Goal: Information Seeking & Learning: Learn about a topic

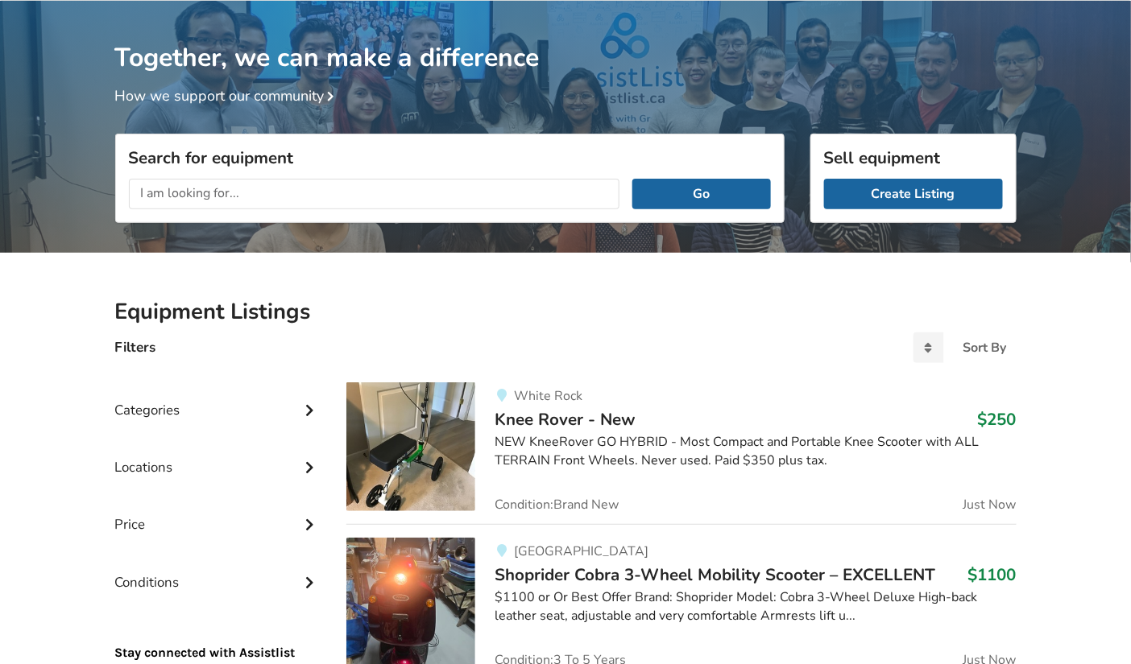
click at [436, 194] on input "text" at bounding box center [374, 194] width 491 height 31
type input "hospital equipment"
click at [632, 179] on button "Go" at bounding box center [701, 194] width 138 height 31
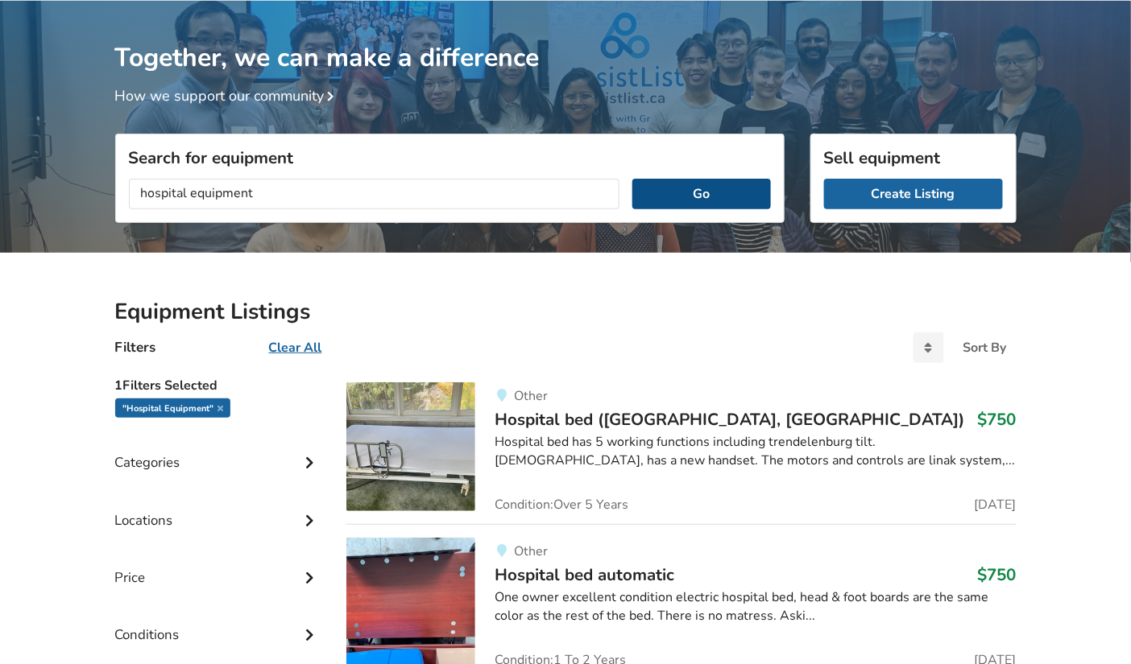
click at [696, 187] on button "Go" at bounding box center [701, 194] width 138 height 31
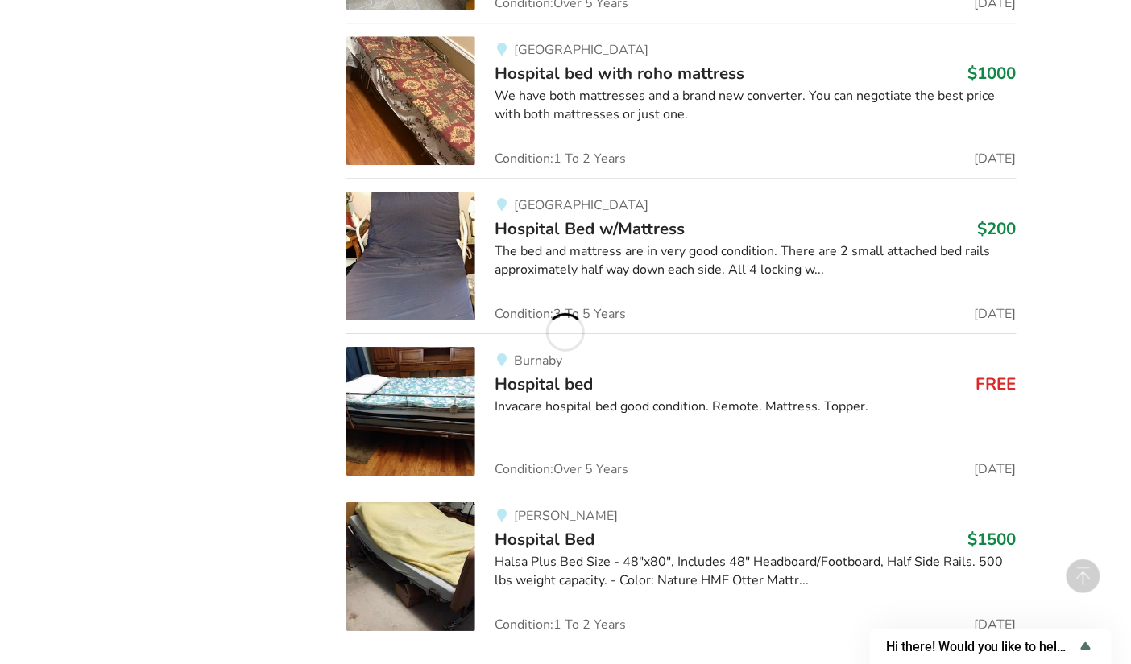
scroll to position [1579, 0]
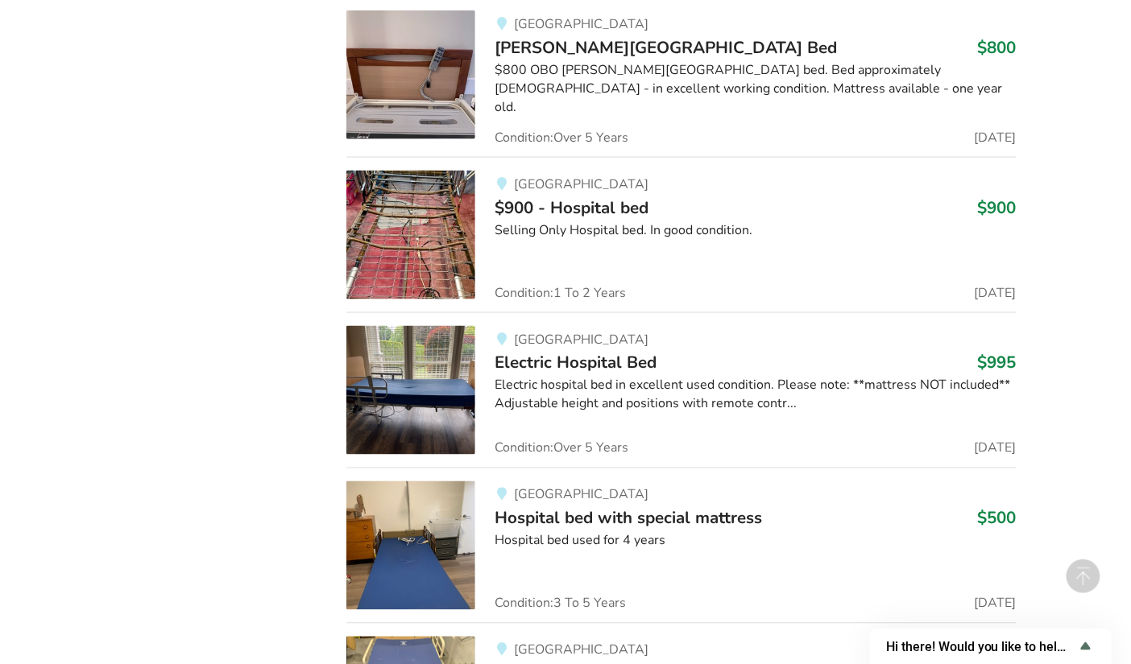
scroll to position [2620, 0]
click at [559, 507] on span "Hospital bed with special mattress" at bounding box center [627, 518] width 267 height 23
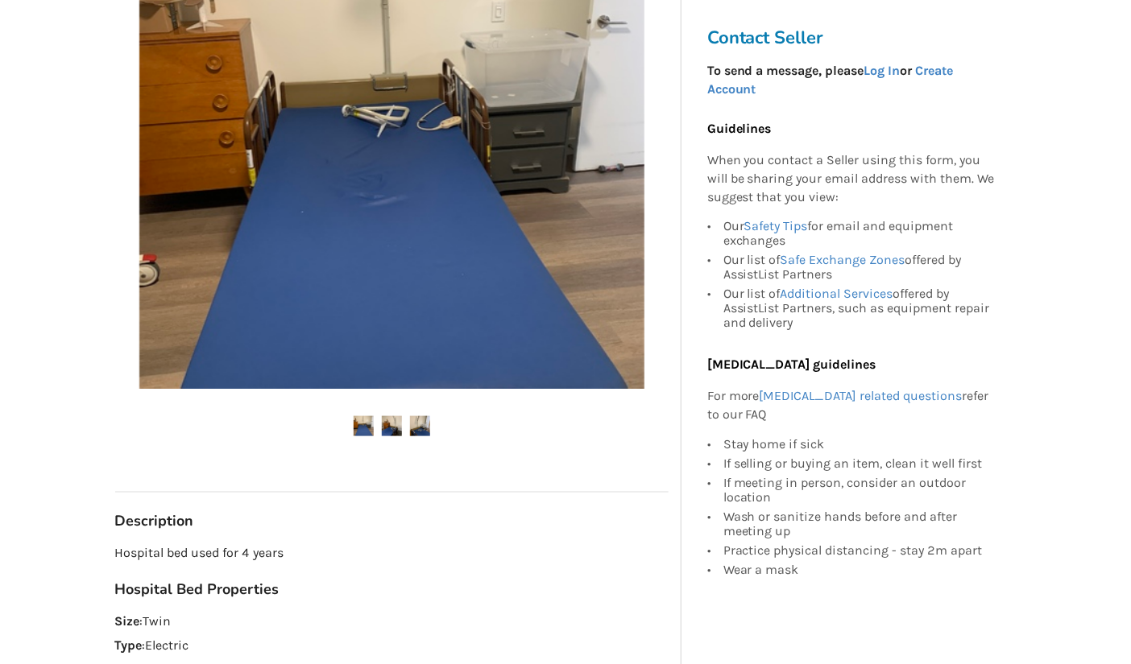
scroll to position [411, 0]
click at [382, 424] on img at bounding box center [392, 426] width 20 height 20
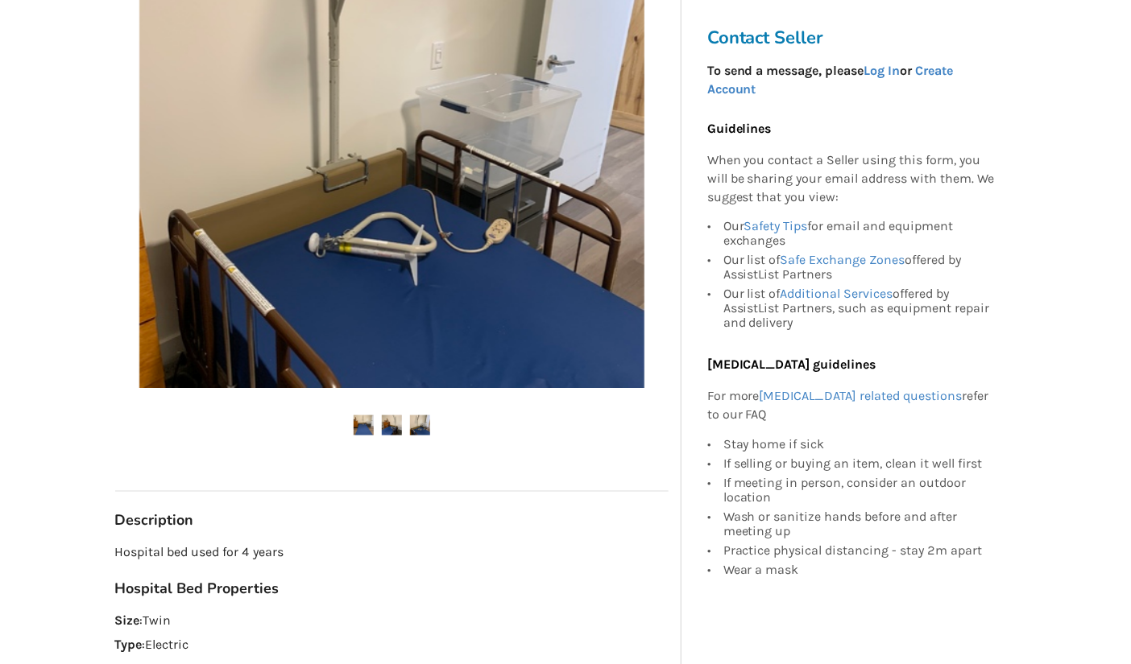
click at [422, 423] on img at bounding box center [420, 426] width 20 height 20
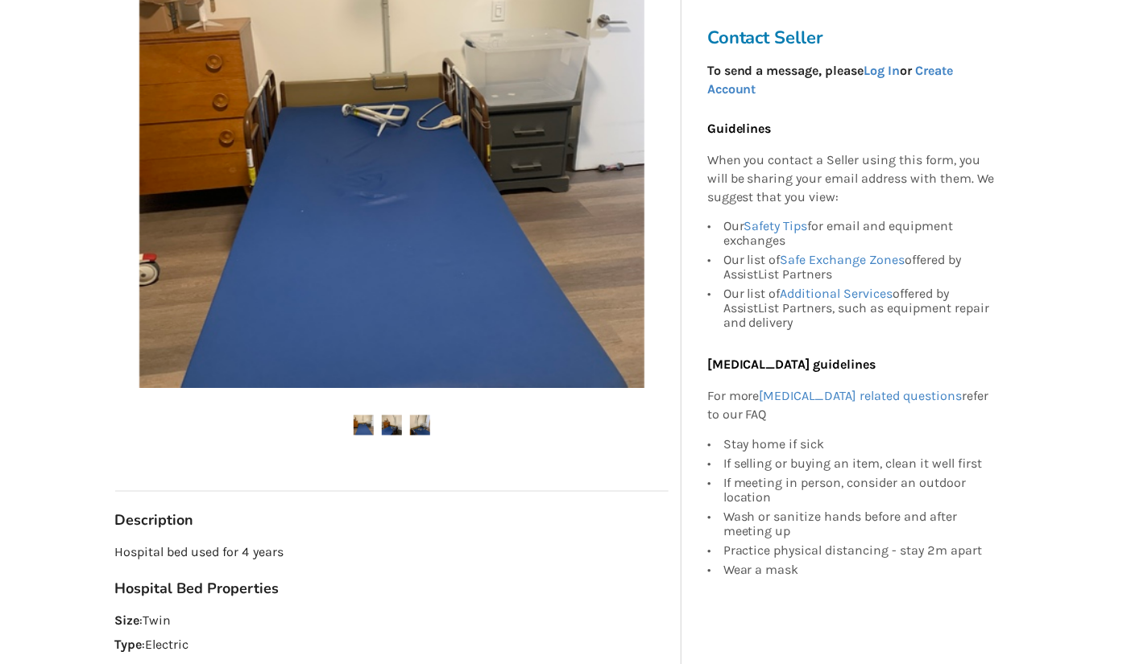
click at [420, 431] on img at bounding box center [420, 426] width 20 height 20
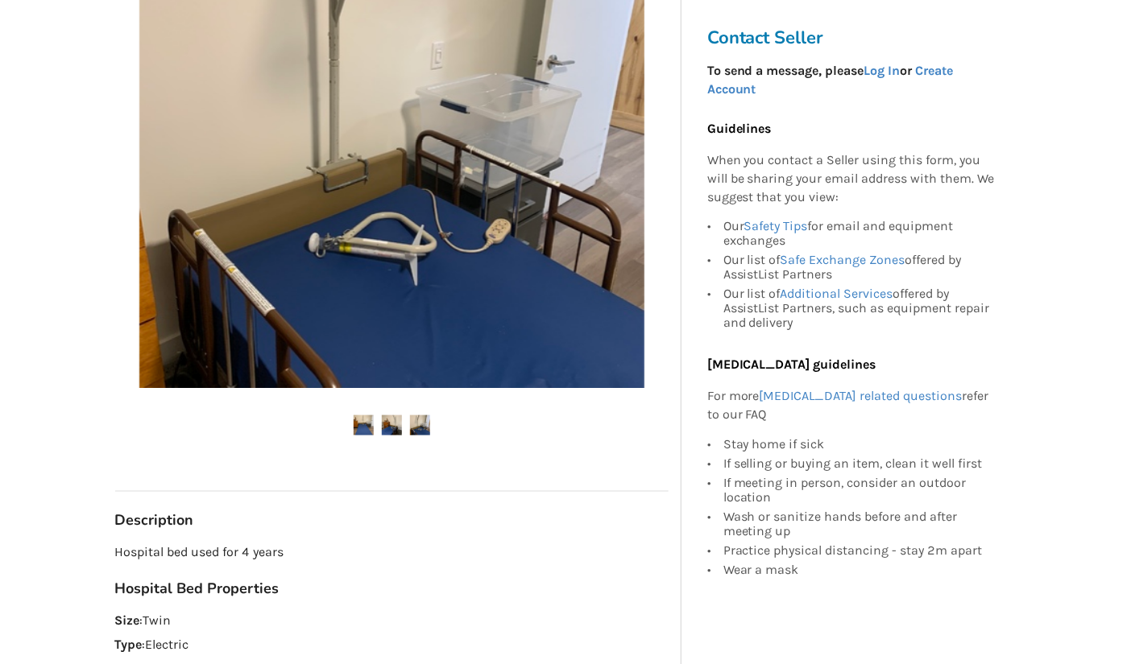
click at [420, 431] on img at bounding box center [420, 426] width 20 height 20
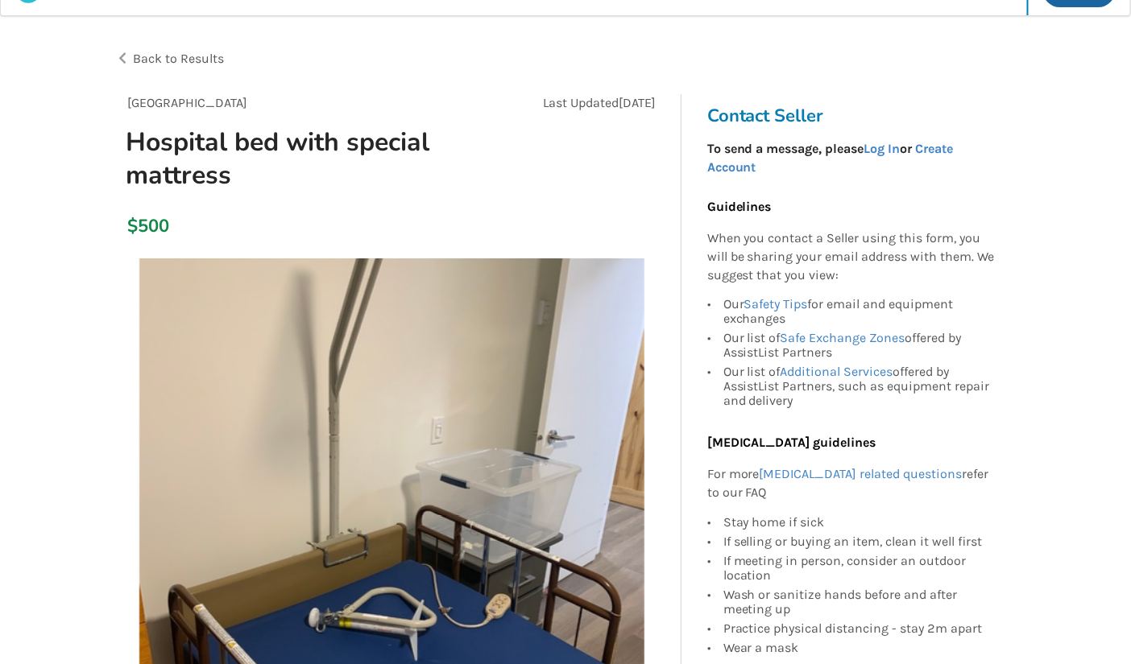
scroll to position [37, 0]
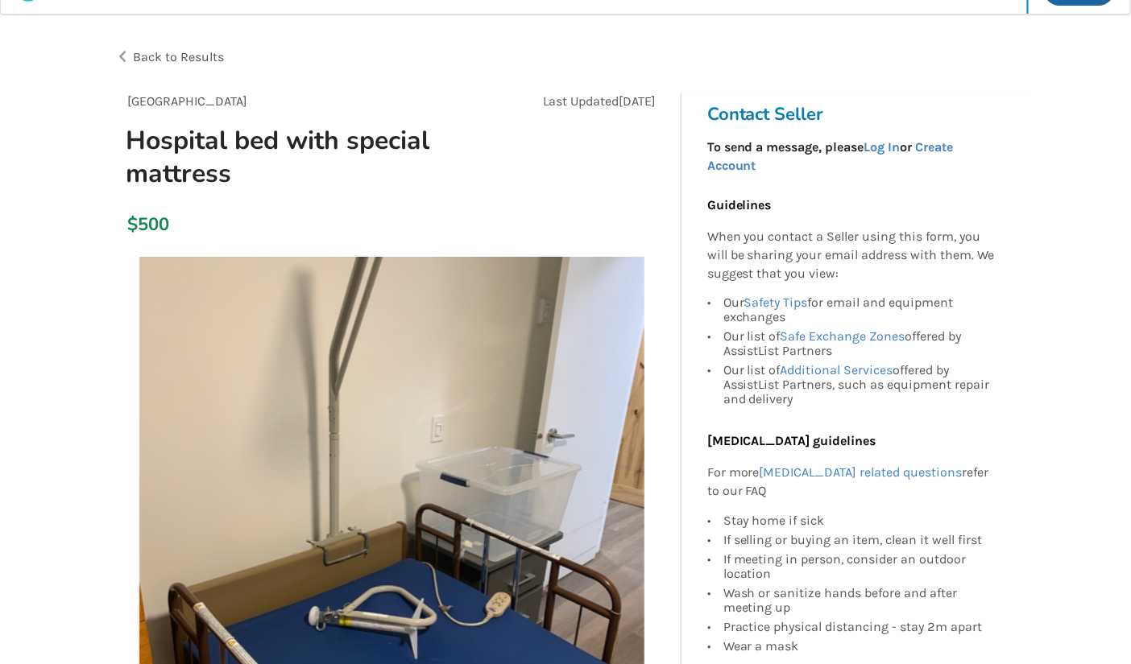
click at [242, 219] on div "$500" at bounding box center [391, 226] width 553 height 46
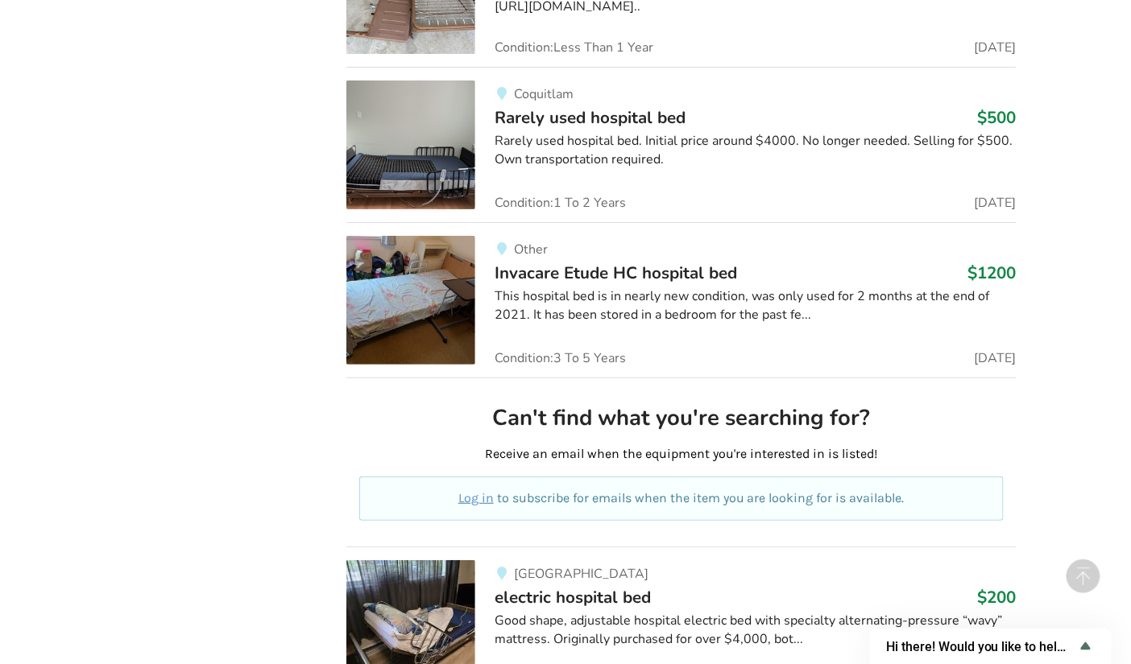
scroll to position [3975, 0]
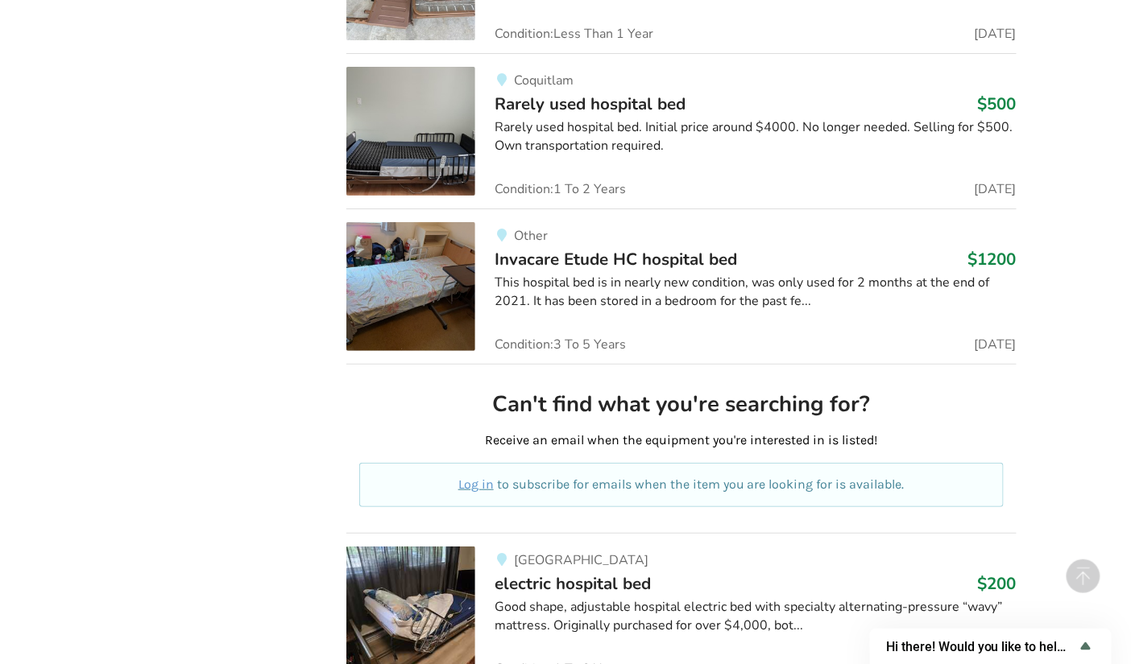
click at [593, 577] on span "electric hospital bed" at bounding box center [572, 584] width 156 height 23
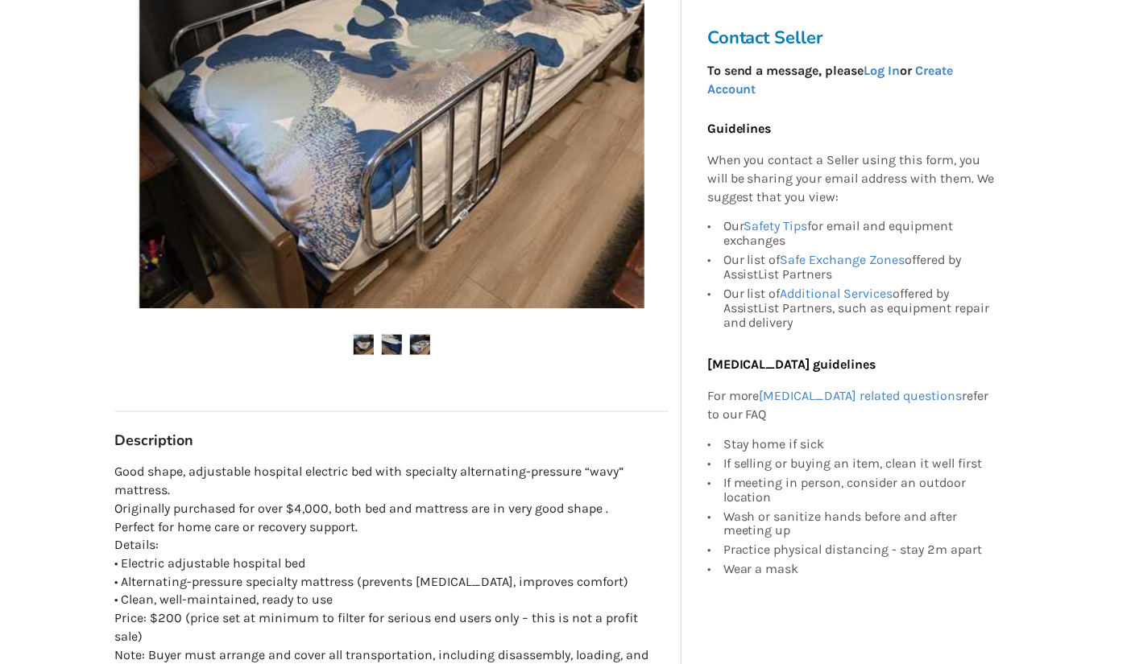
scroll to position [456, 0]
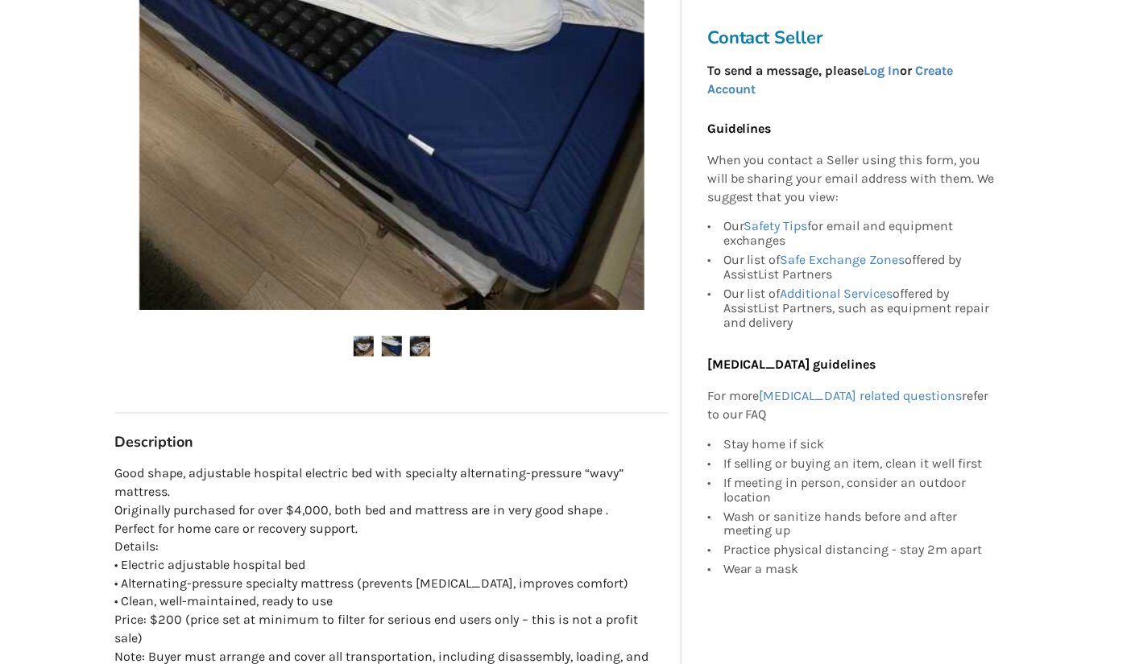
click at [358, 496] on p "Good shape, adjustable hospital electric bed with specialty alternating-pressur…" at bounding box center [391, 584] width 553 height 239
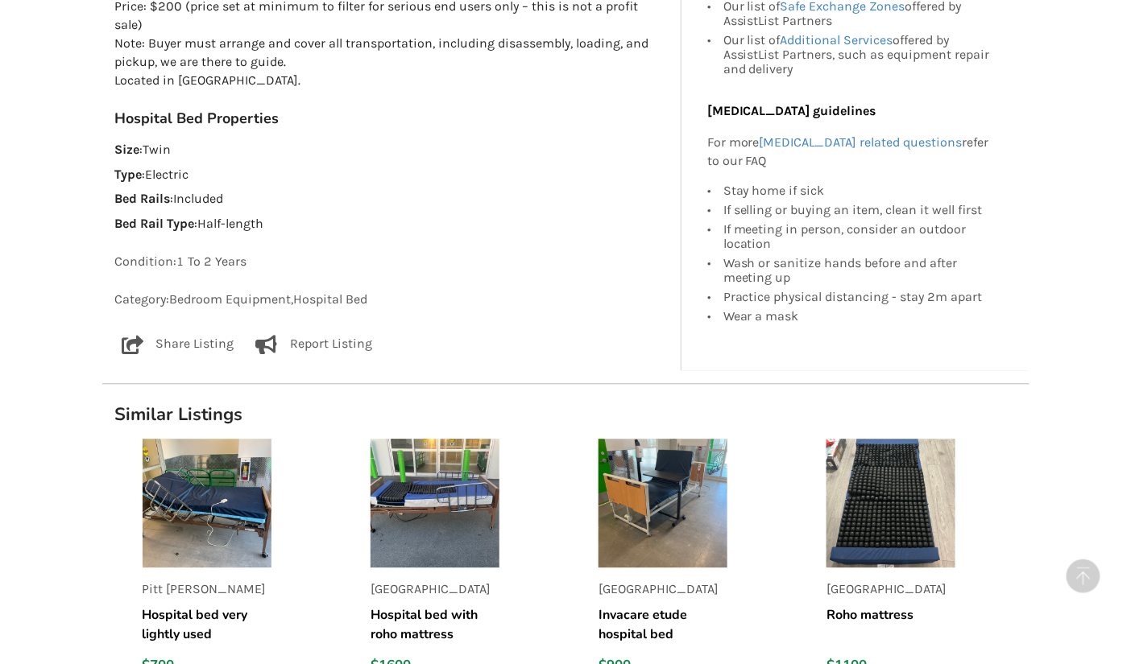
scroll to position [1071, 0]
click at [366, 466] on div "Maple Ridge Hospital bed with roho mattress $1600" at bounding box center [472, 575] width 228 height 300
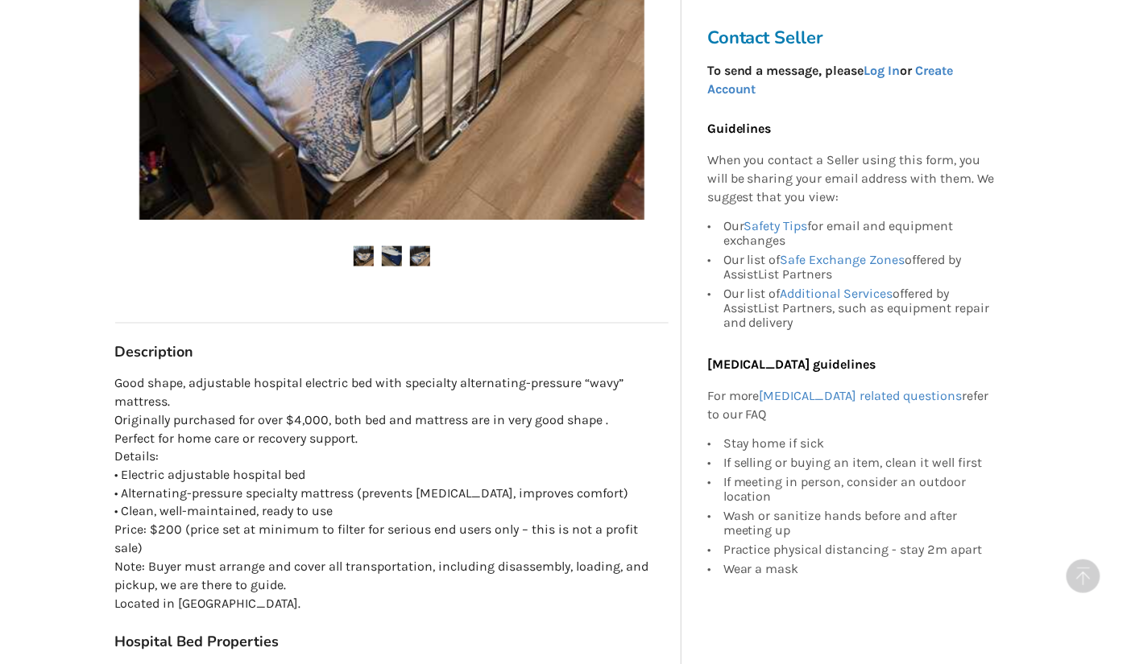
scroll to position [549, 0]
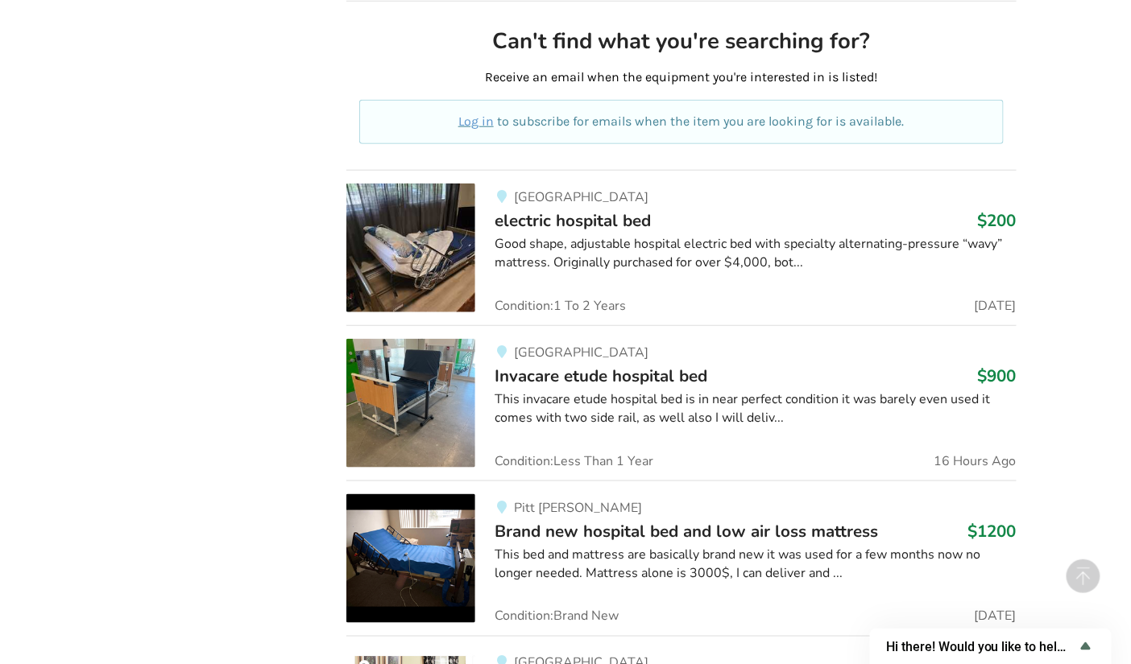
scroll to position [4448, 0]
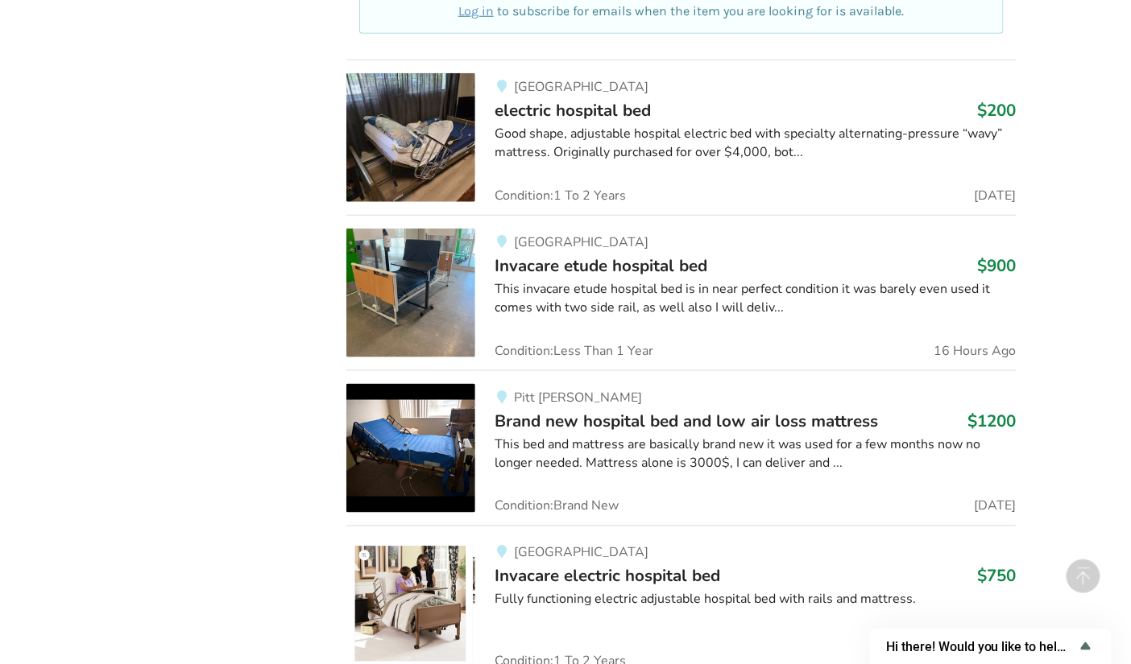
click at [548, 125] on div "Good shape, adjustable hospital electric bed with specialty alternating-pressur…" at bounding box center [754, 143] width 521 height 37
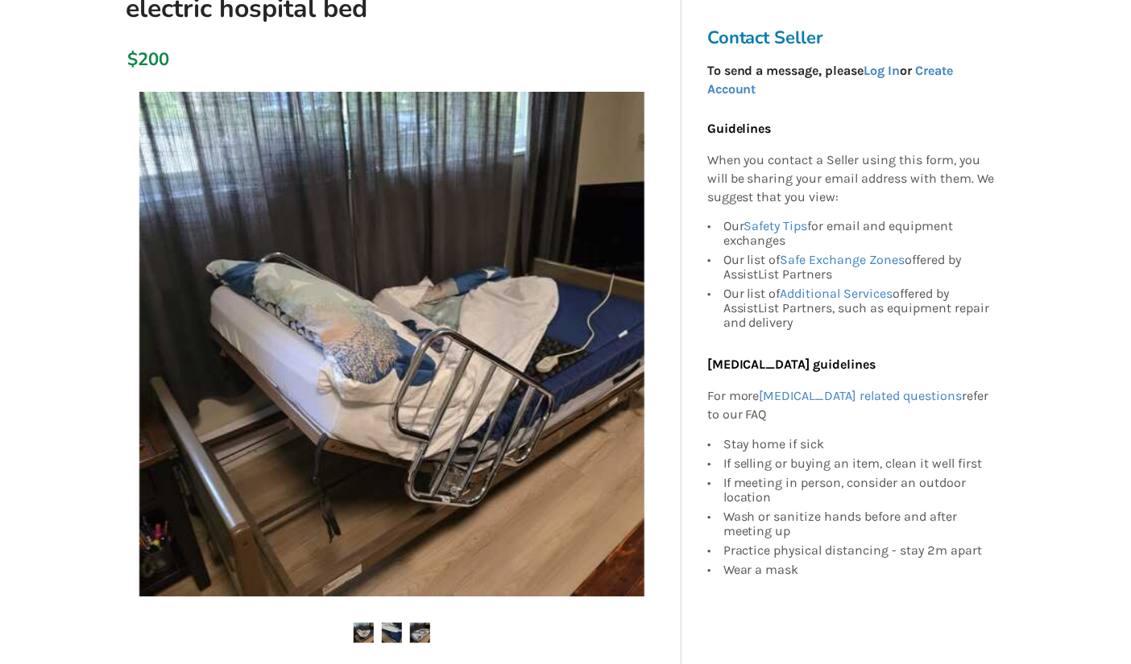
scroll to position [250, 0]
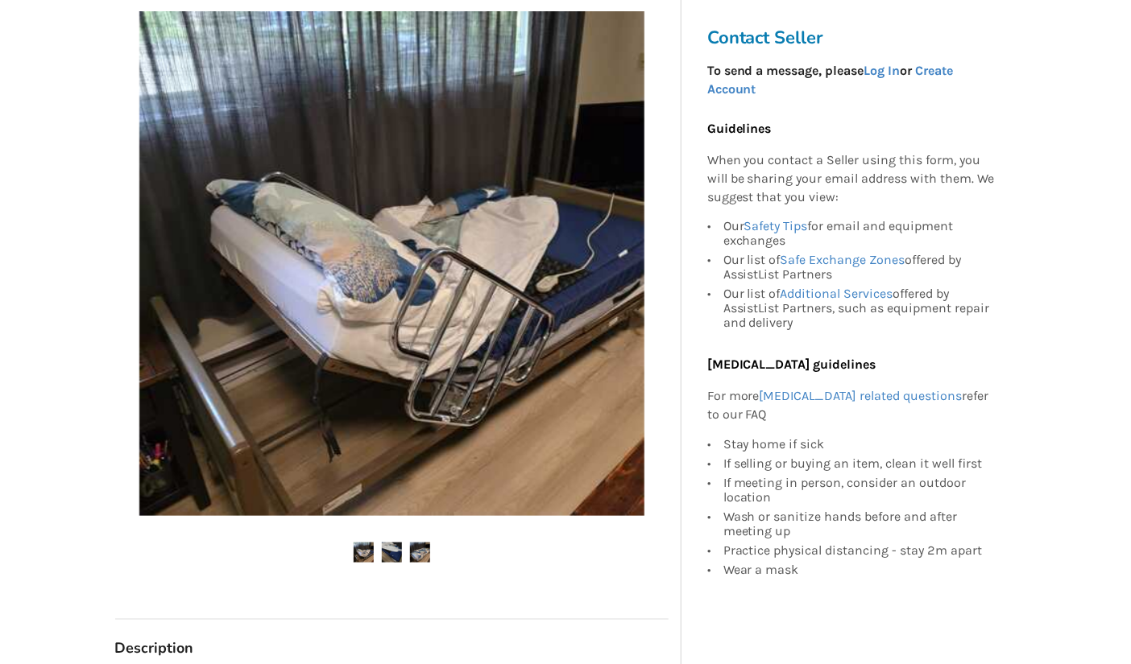
drag, startPoint x: 475, startPoint y: 480, endPoint x: 410, endPoint y: 520, distance: 76.7
click at [410, 520] on div at bounding box center [391, 298] width 553 height 590
click at [394, 550] on img at bounding box center [392, 553] width 20 height 20
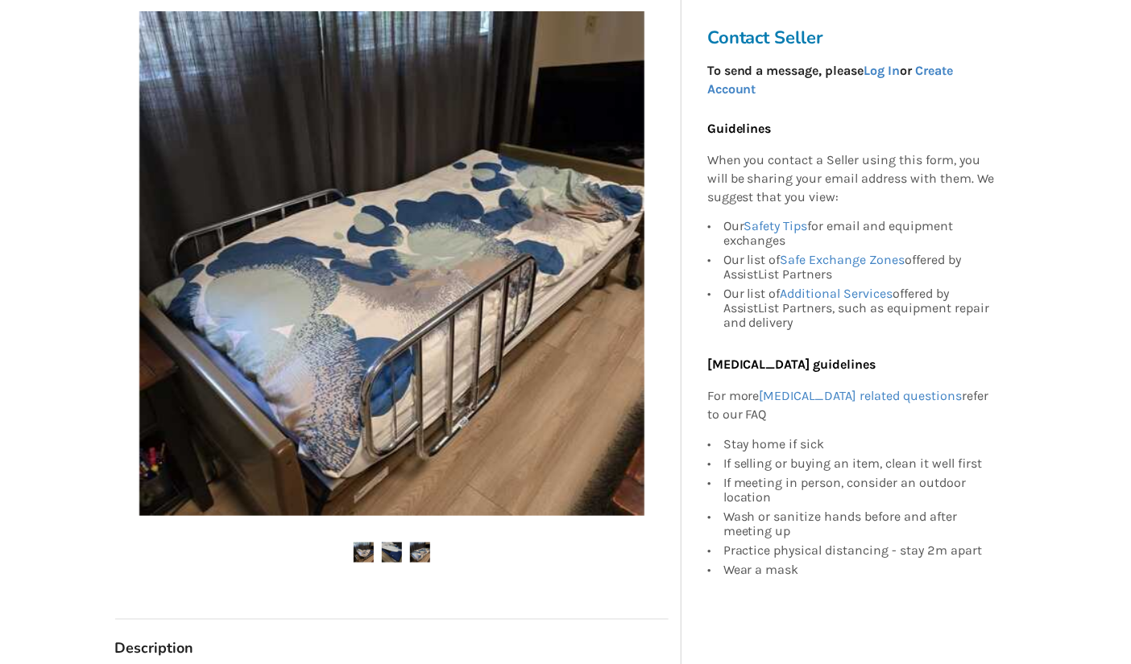
scroll to position [4448, 0]
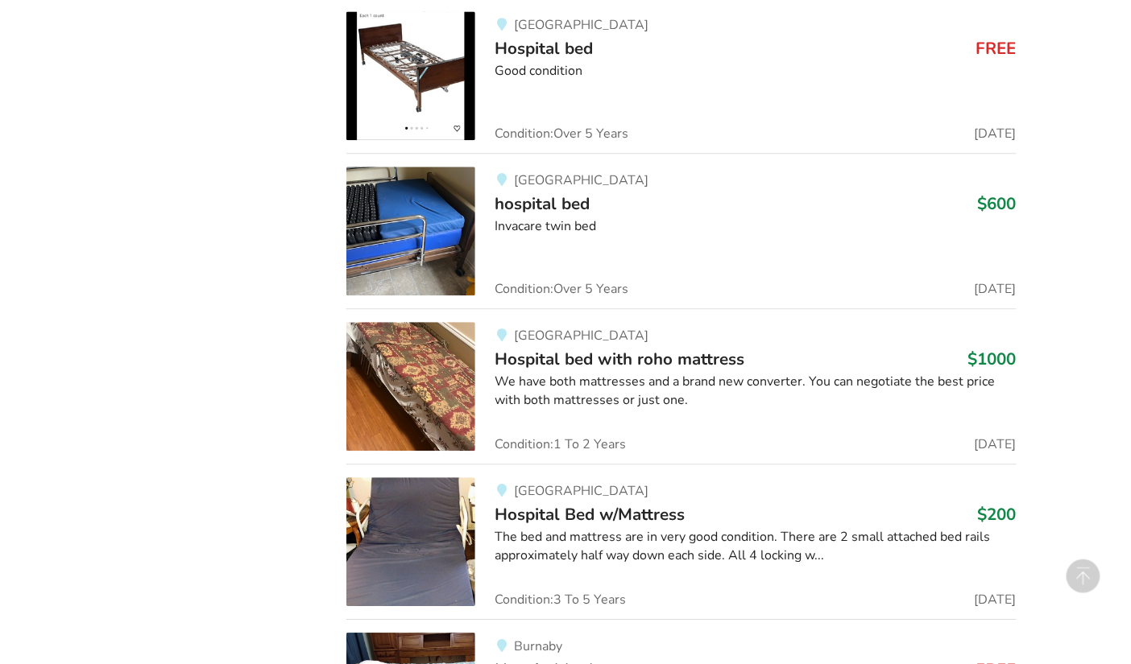
scroll to position [1212, 0]
click at [641, 201] on h3 "hospital bed $600" at bounding box center [754, 204] width 521 height 21
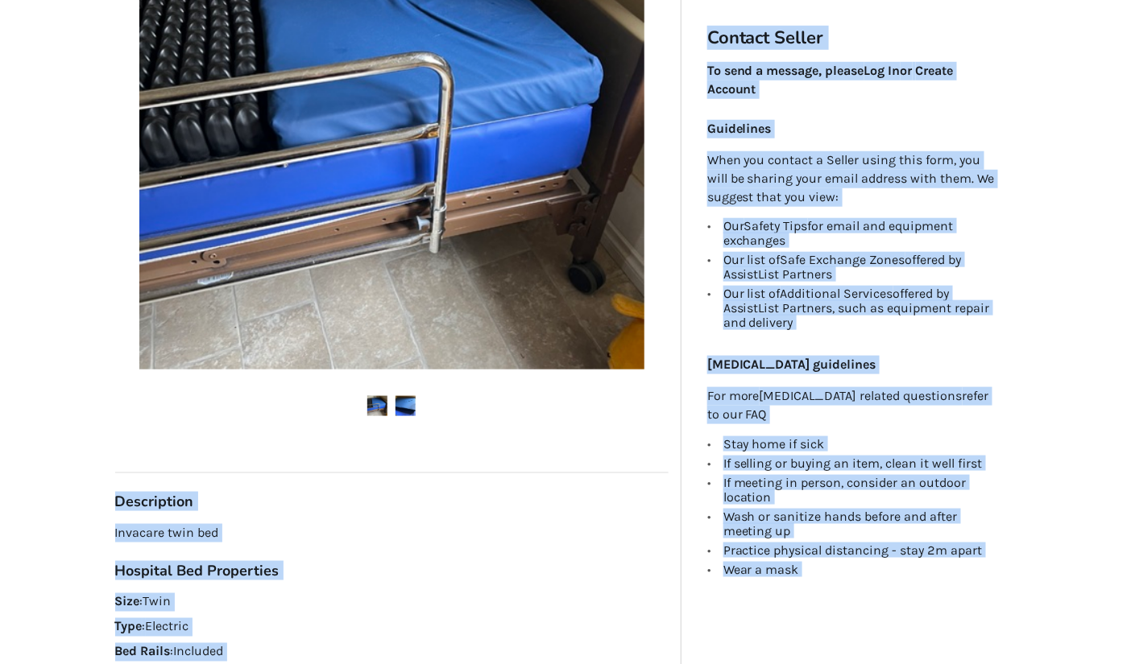
scroll to position [397, 0]
click at [330, 424] on div at bounding box center [391, 151] width 553 height 590
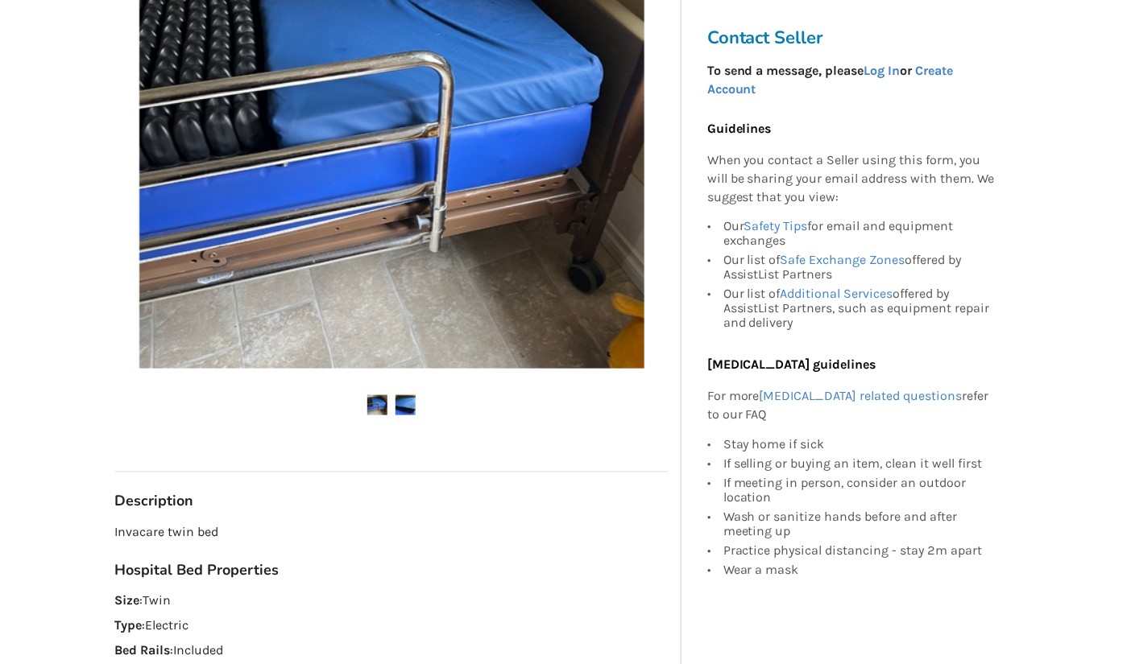
click at [377, 407] on img at bounding box center [377, 405] width 20 height 20
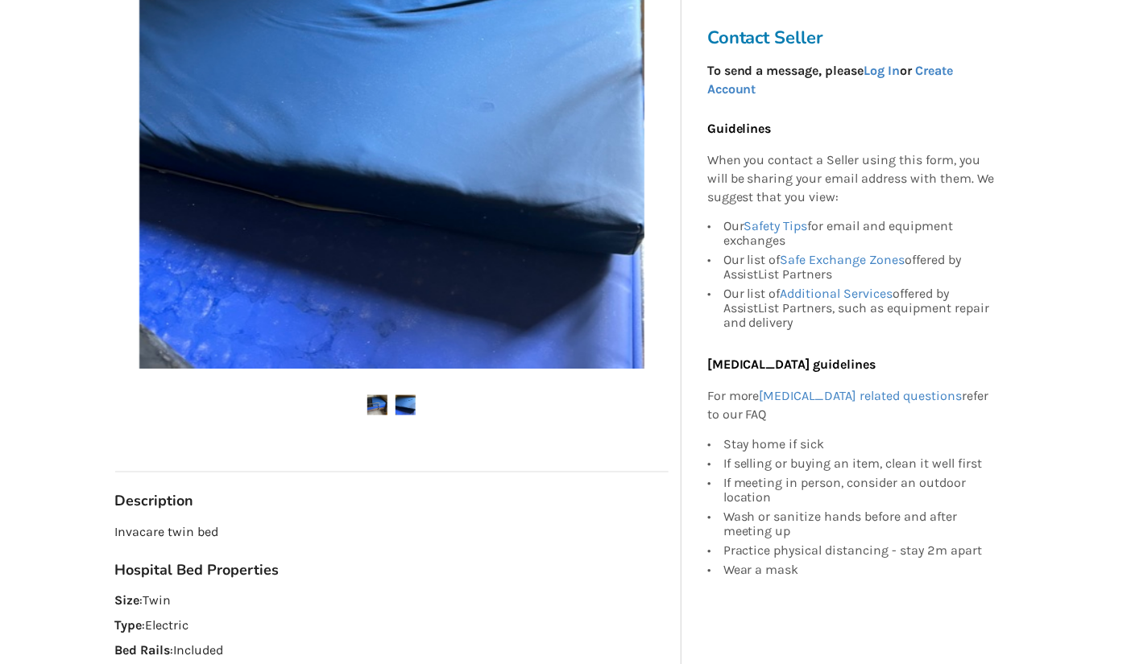
click at [407, 408] on img at bounding box center [405, 405] width 20 height 20
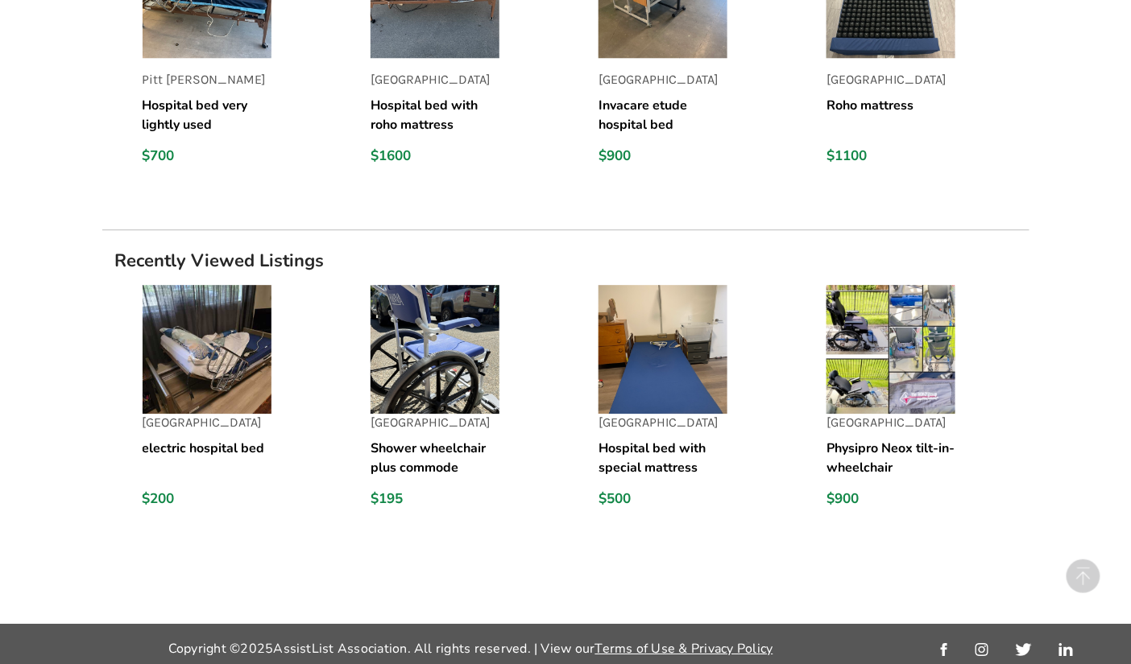
scroll to position [1364, 0]
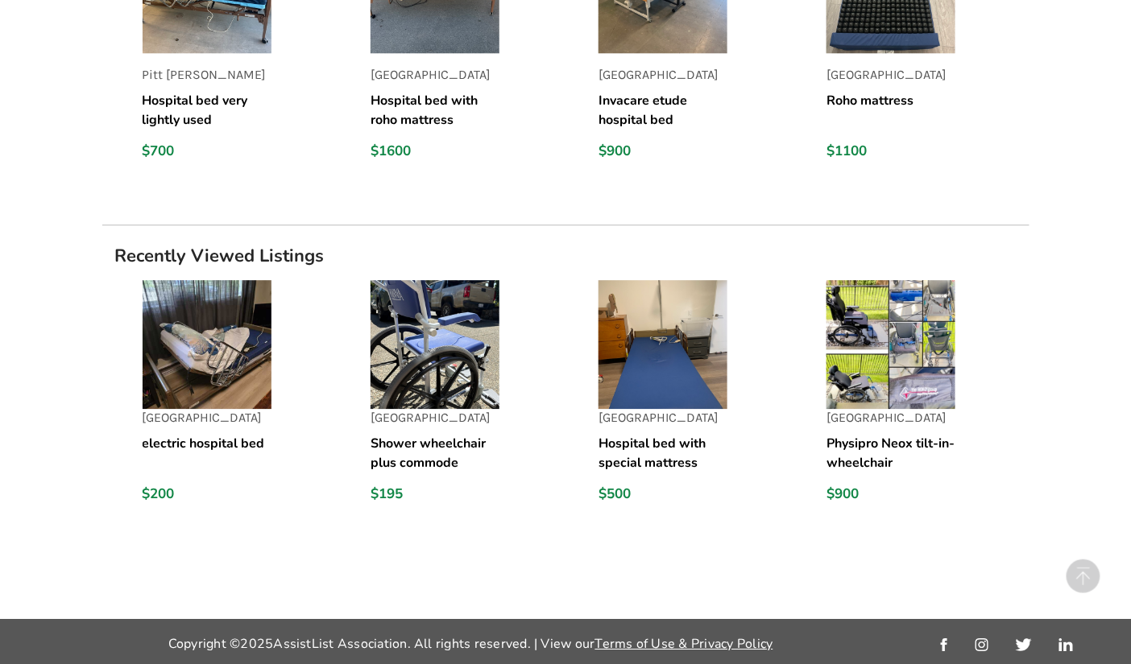
click at [850, 366] on img at bounding box center [890, 344] width 129 height 129
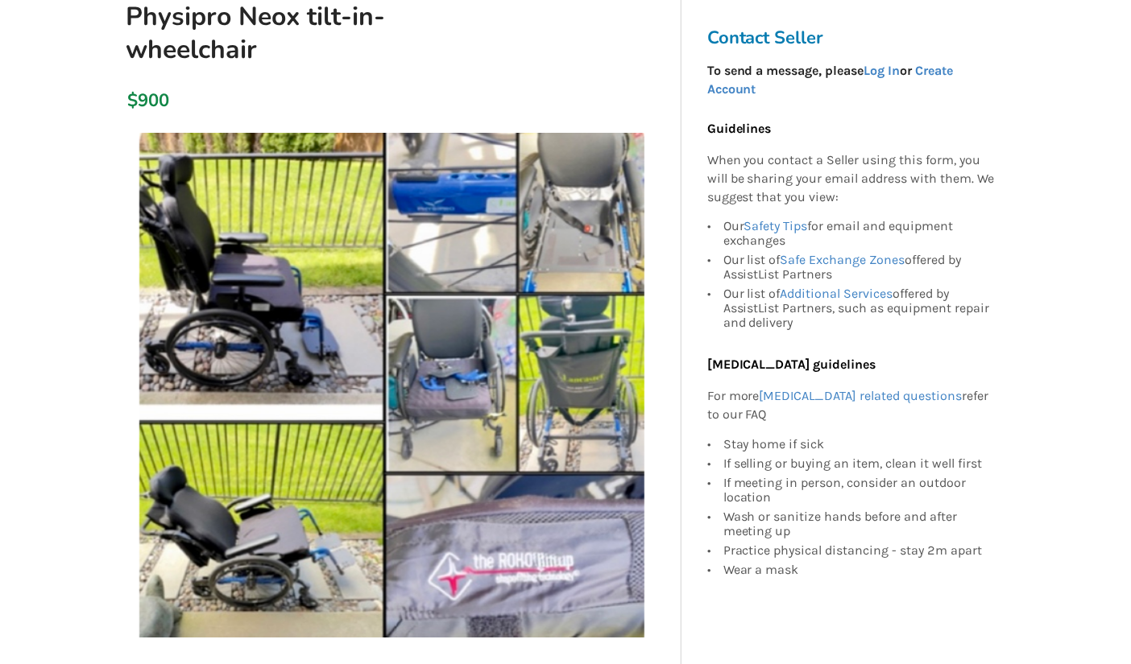
scroll to position [142, 0]
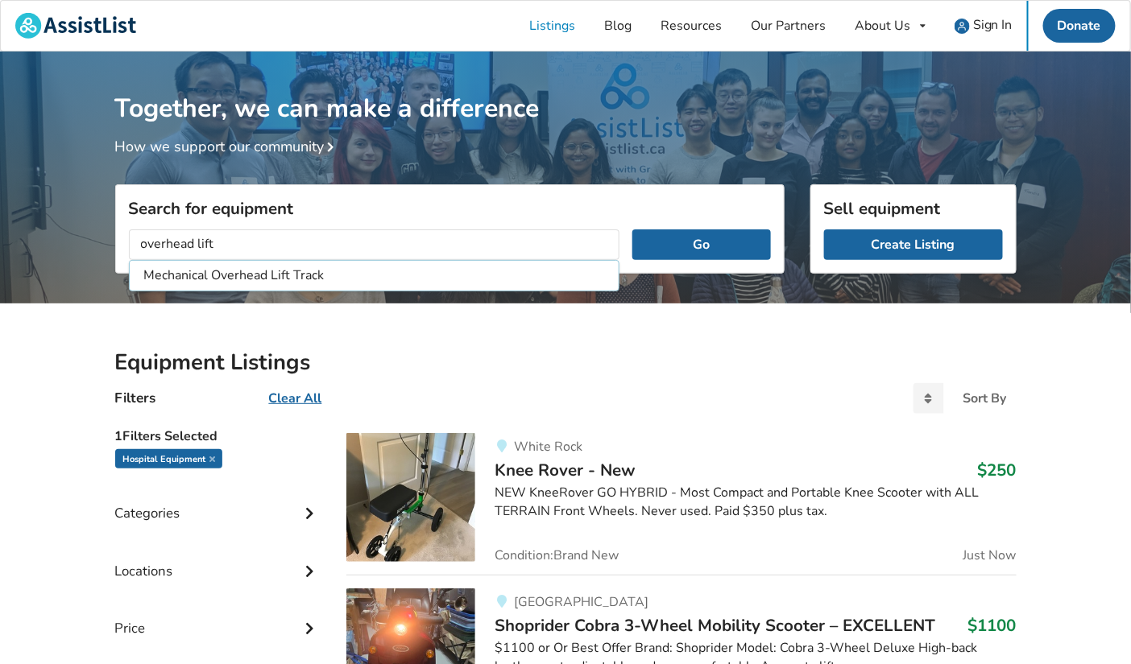
type input "overhead lift"
click at [632, 230] on button "Go" at bounding box center [701, 245] width 138 height 31
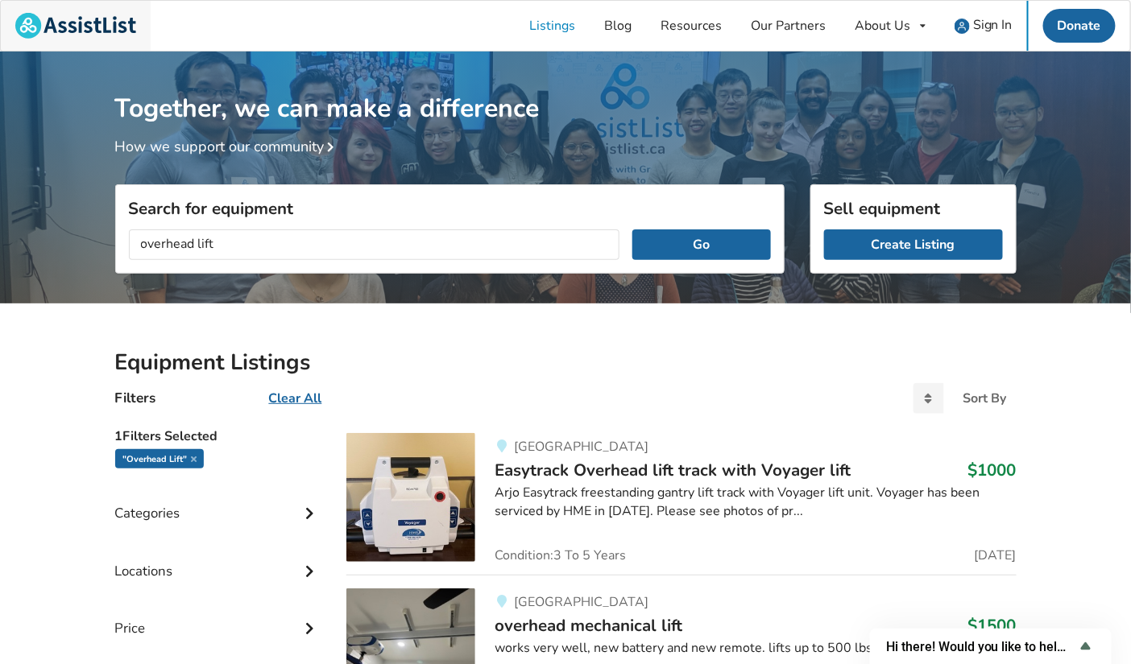
scroll to position [1525, 0]
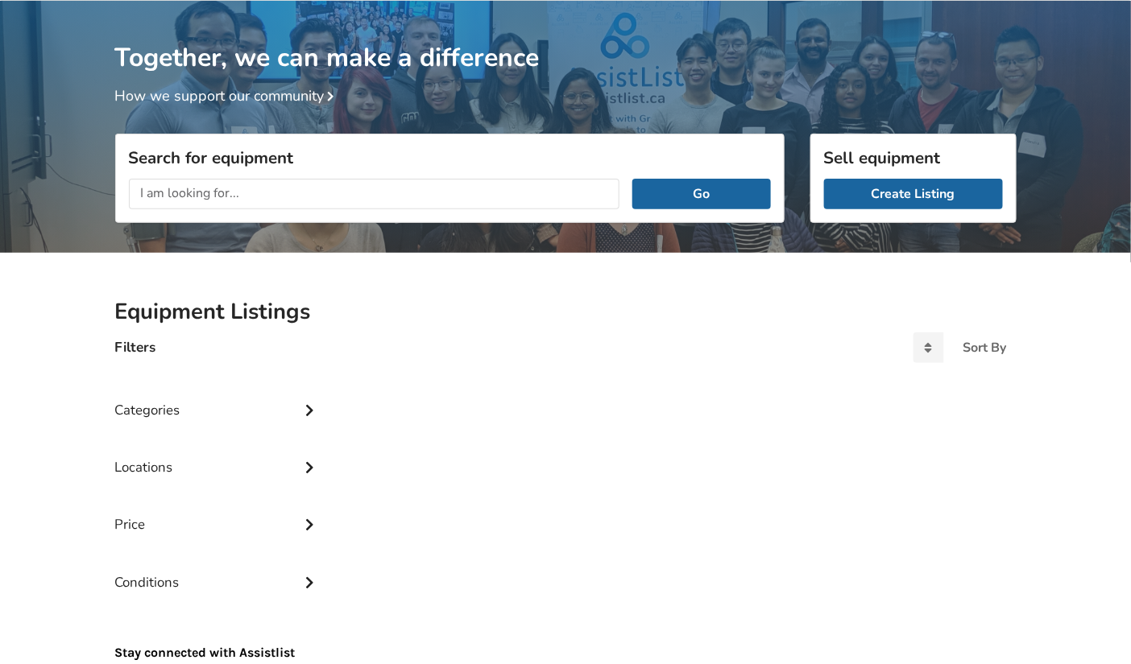
scroll to position [51, 0]
